Goal: Information Seeking & Learning: Learn about a topic

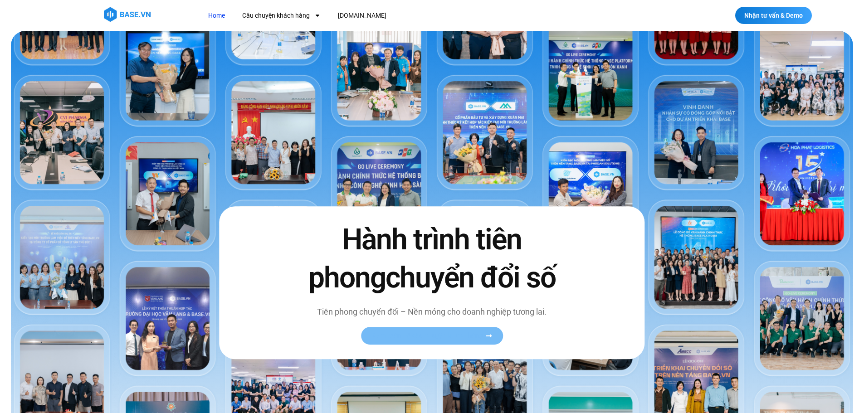
click at [416, 336] on span "Xem toàn bộ câu chuyện khách hàng" at bounding box center [427, 335] width 111 height 7
click at [488, 337] on icon at bounding box center [488, 335] width 7 height 7
click at [488, 334] on icon at bounding box center [488, 335] width 7 height 7
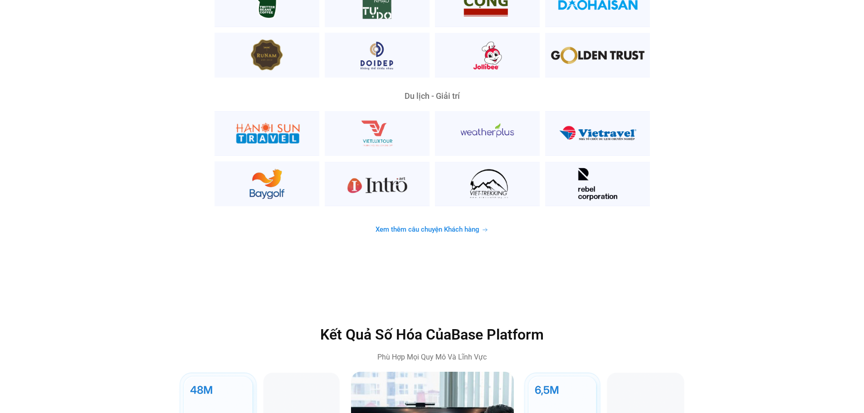
scroll to position [2495, 0]
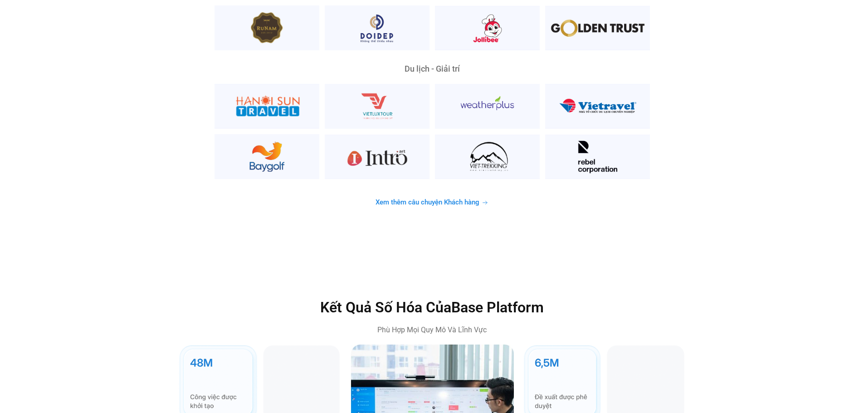
click at [429, 199] on span "Xem thêm câu chuyện Khách hàng" at bounding box center [428, 202] width 104 height 7
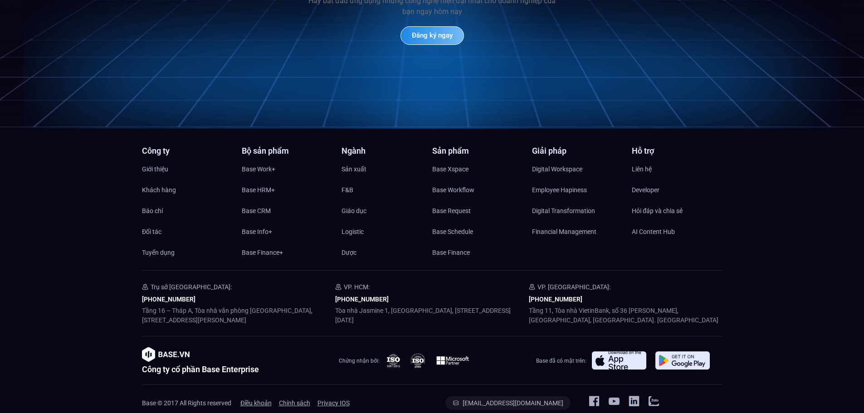
scroll to position [4402, 0]
click at [149, 183] on span "Khách hàng" at bounding box center [159, 190] width 34 height 14
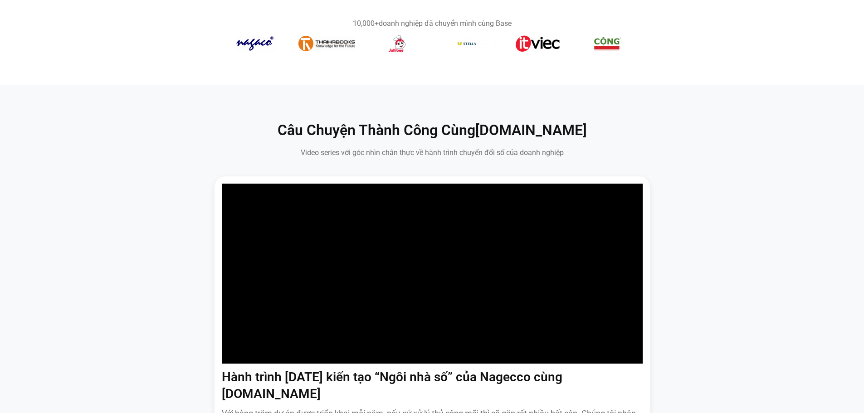
scroll to position [540, 0]
